Goal: Task Accomplishment & Management: Use online tool/utility

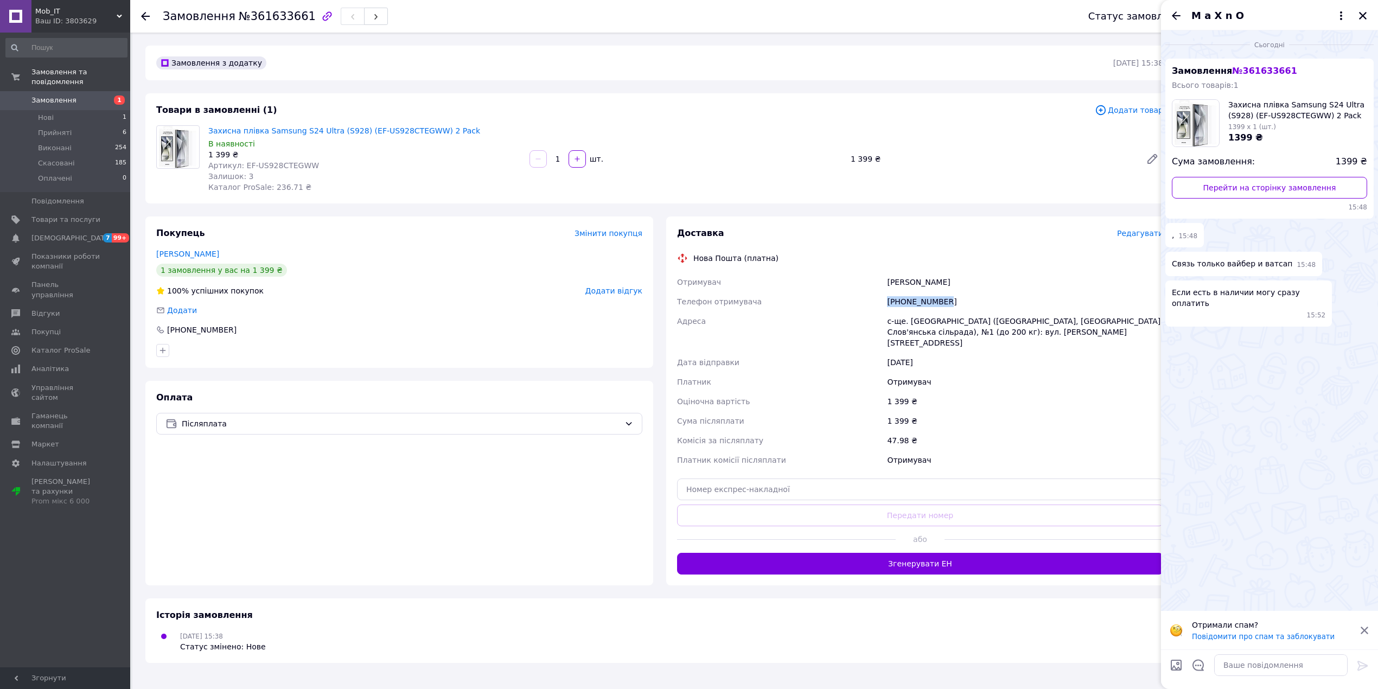
drag, startPoint x: 954, startPoint y: 298, endPoint x: 871, endPoint y: 304, distance: 82.7
click at [871, 304] on div "Отримувач [PERSON_NAME] Телефон отримувача [PHONE_NUMBER] Адреса с-ще. [GEOGRAP…" at bounding box center [920, 371] width 491 height 198
click at [951, 284] on div "[PERSON_NAME]" at bounding box center [1025, 282] width 281 height 20
drag, startPoint x: 951, startPoint y: 284, endPoint x: 1231, endPoint y: 39, distance: 371.8
click at [954, 284] on div "[PERSON_NAME]" at bounding box center [1025, 282] width 281 height 20
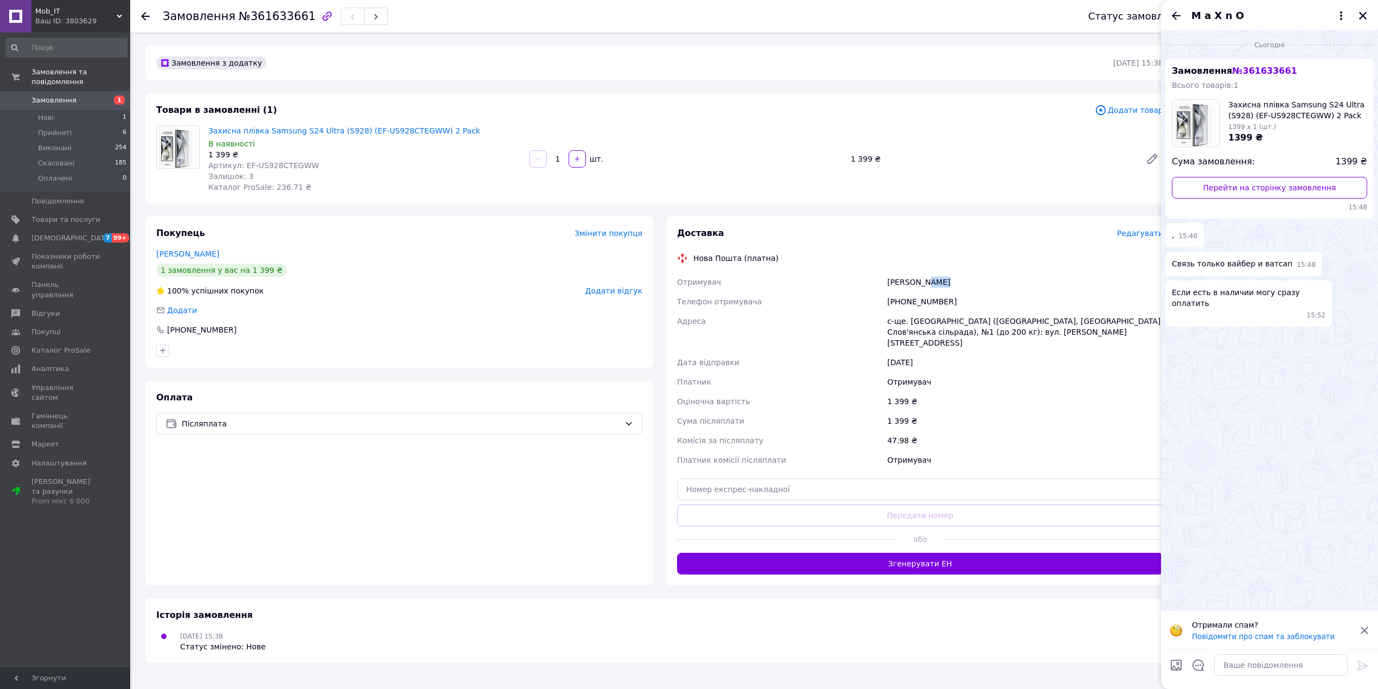
copy div "[PERSON_NAME]"
click at [919, 320] on div "с-ще. [GEOGRAPHIC_DATA] ([GEOGRAPHIC_DATA], [GEOGRAPHIC_DATA]. Слов'янська сіль…" at bounding box center [1025, 331] width 281 height 41
copy div "Мирне"
click at [920, 324] on div "с-ще. [GEOGRAPHIC_DATA] ([GEOGRAPHIC_DATA], [GEOGRAPHIC_DATA]. Слов'янська сіль…" at bounding box center [1025, 331] width 281 height 41
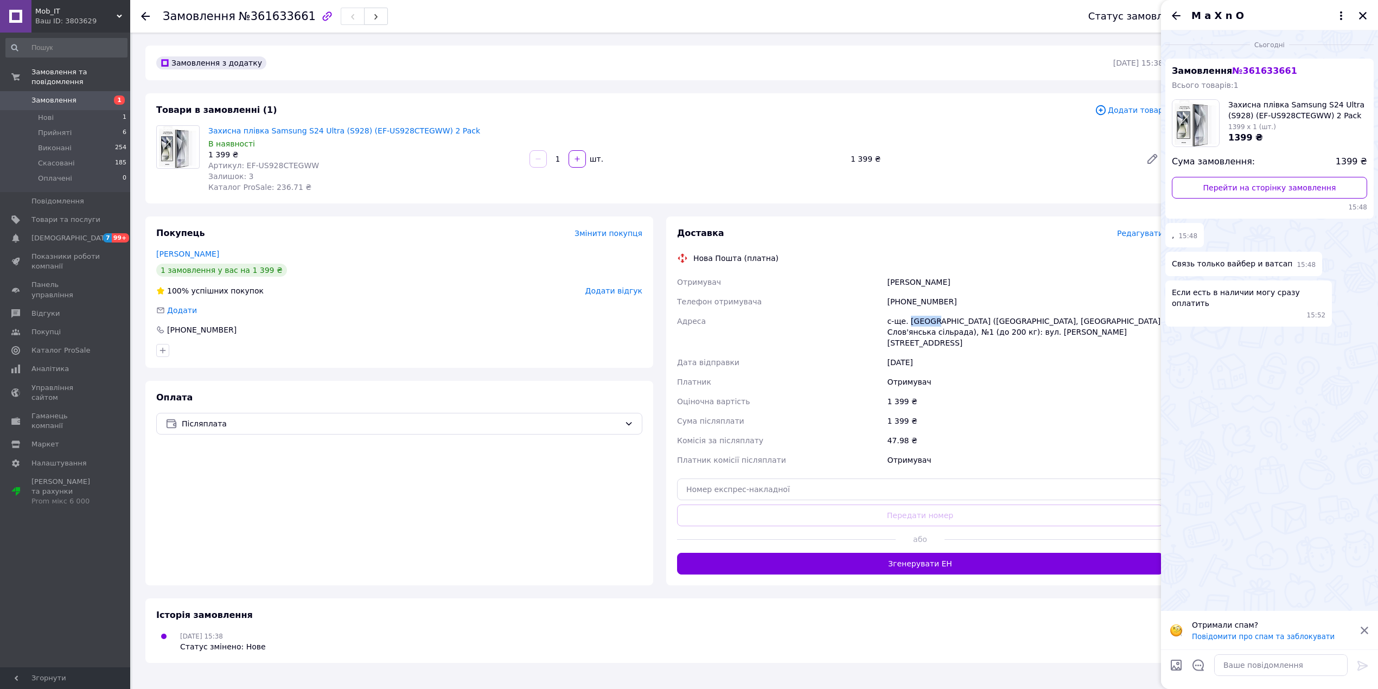
click at [920, 324] on div "с-ще. [GEOGRAPHIC_DATA] ([GEOGRAPHIC_DATA], [GEOGRAPHIC_DATA]. Слов'янська сіль…" at bounding box center [1025, 331] width 281 height 41
click at [777, 479] on input "text" at bounding box center [920, 490] width 486 height 22
paste input "20451247403149"
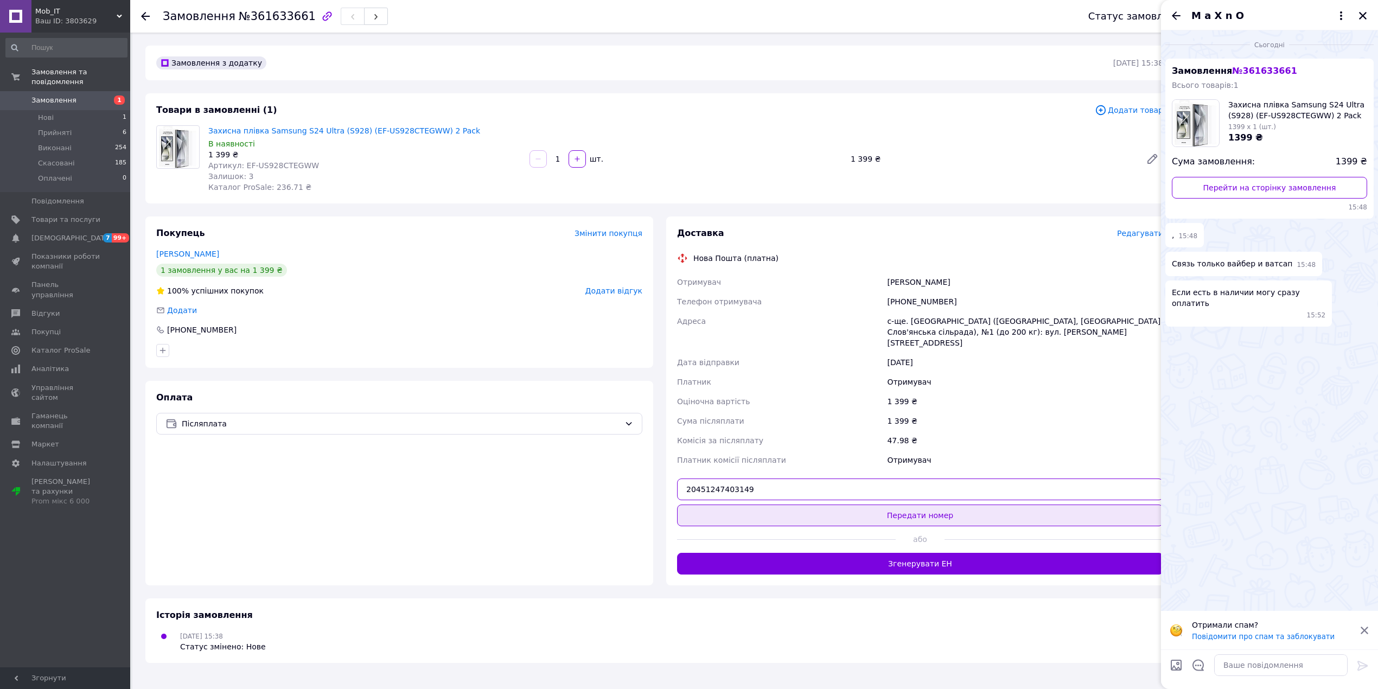
type input "20451247403149"
click at [882, 506] on button "Передати номер" at bounding box center [920, 516] width 486 height 22
